Goal: Task Accomplishment & Management: Manage account settings

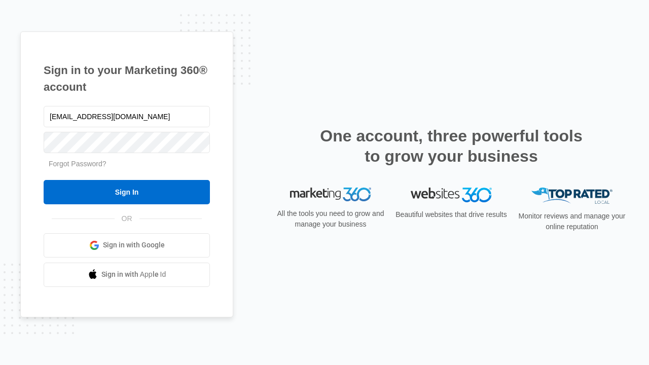
type input "[EMAIL_ADDRESS][DOMAIN_NAME]"
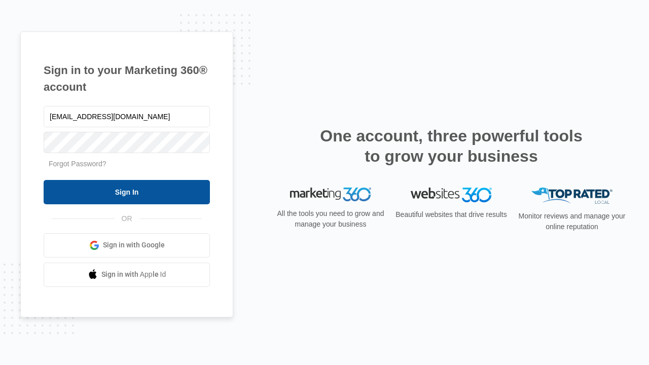
click at [127, 192] on input "Sign In" at bounding box center [127, 192] width 166 height 24
